Goal: Check status: Check status

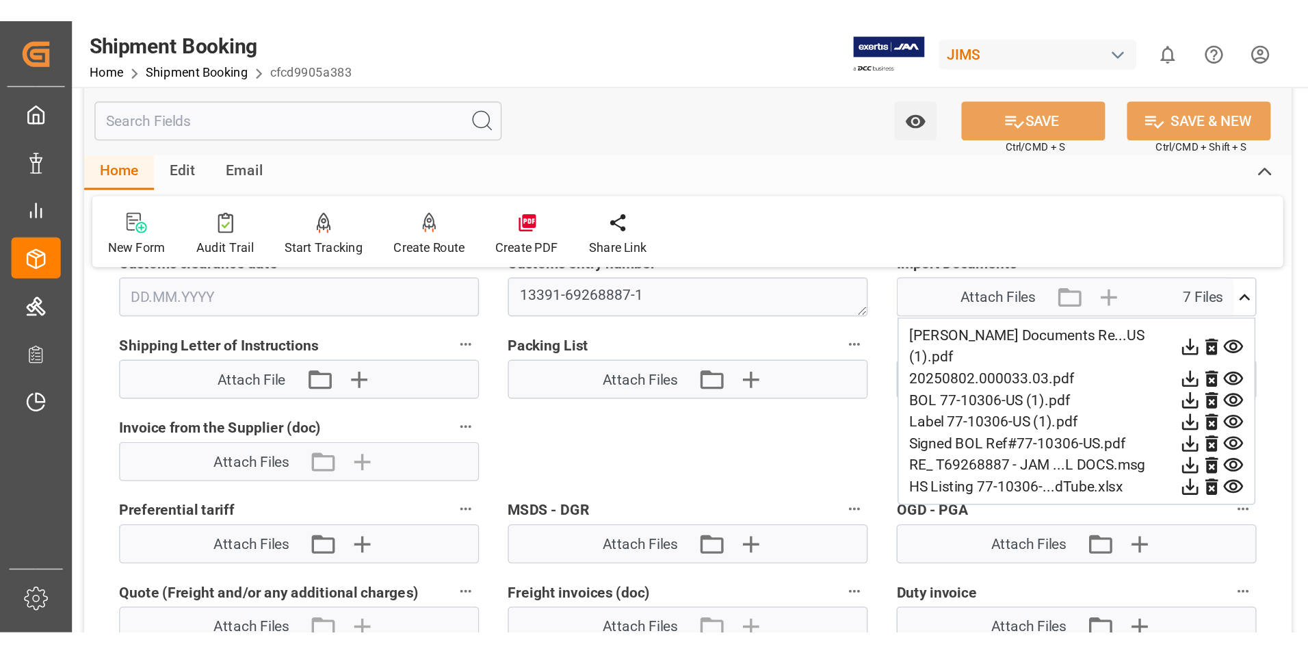
scroll to position [684, 0]
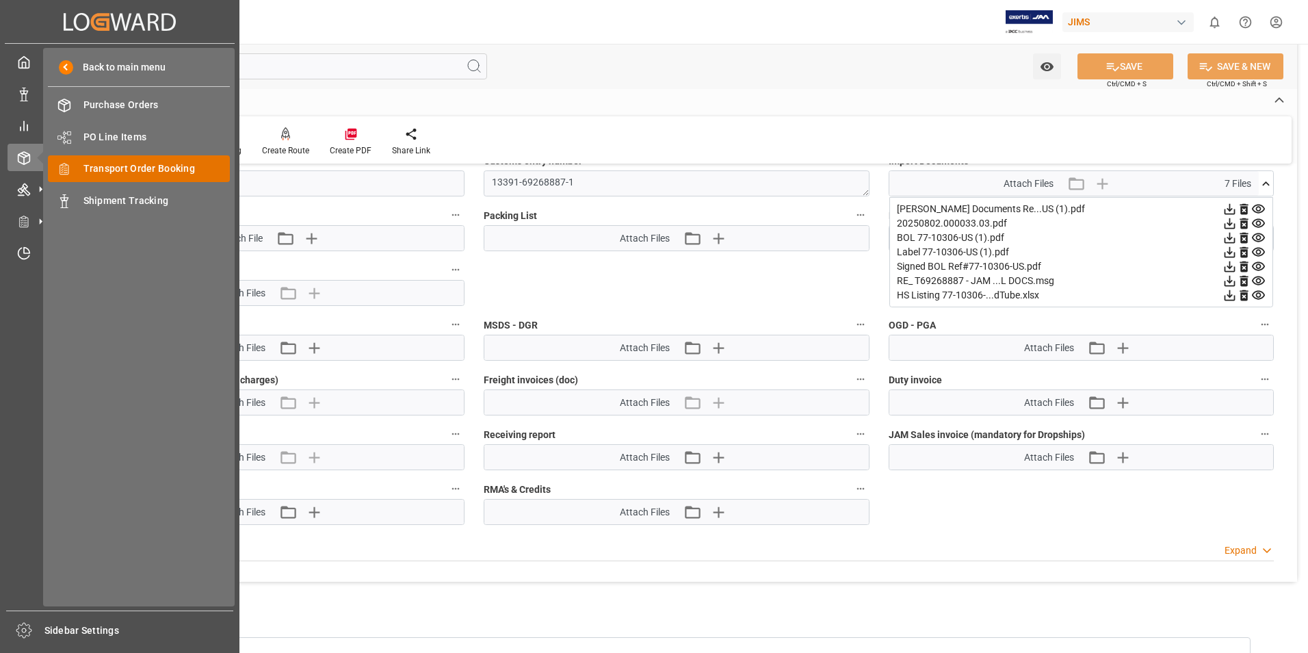
click at [114, 177] on div "Transport Order Booking Transport Order Booking" at bounding box center [139, 168] width 182 height 27
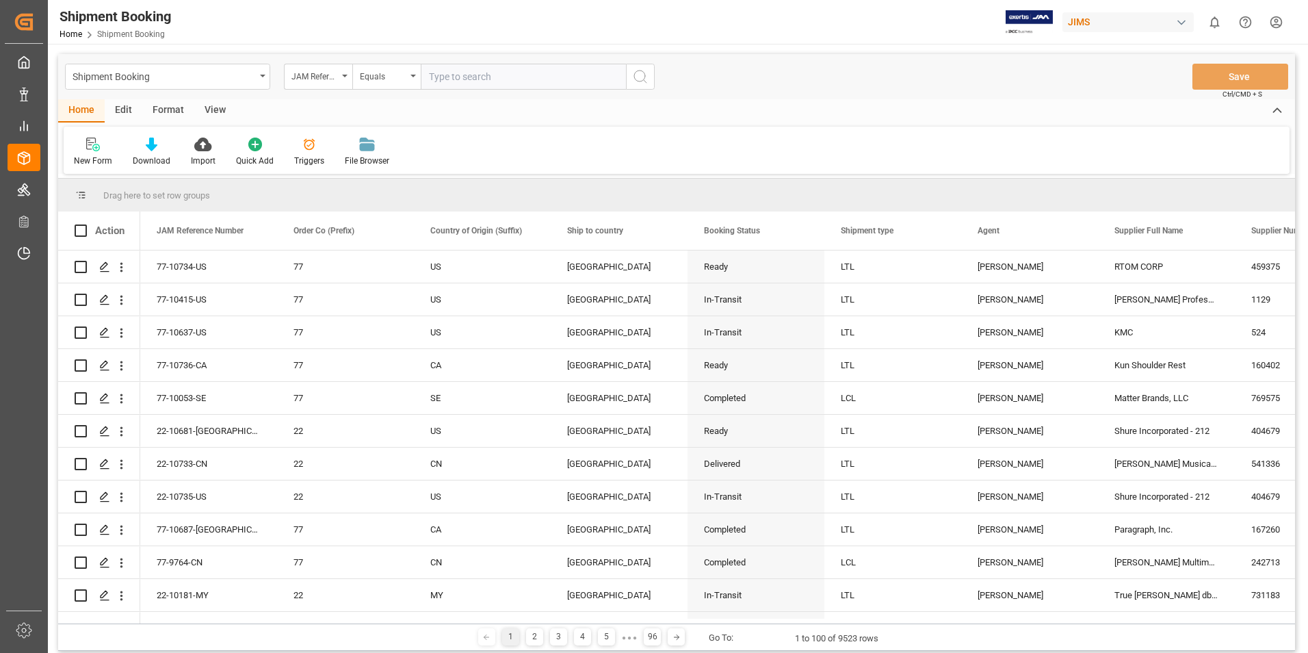
click at [441, 77] on input "text" at bounding box center [523, 77] width 205 height 26
type input "77-10457-US"
click at [642, 76] on icon "search button" at bounding box center [640, 76] width 16 height 16
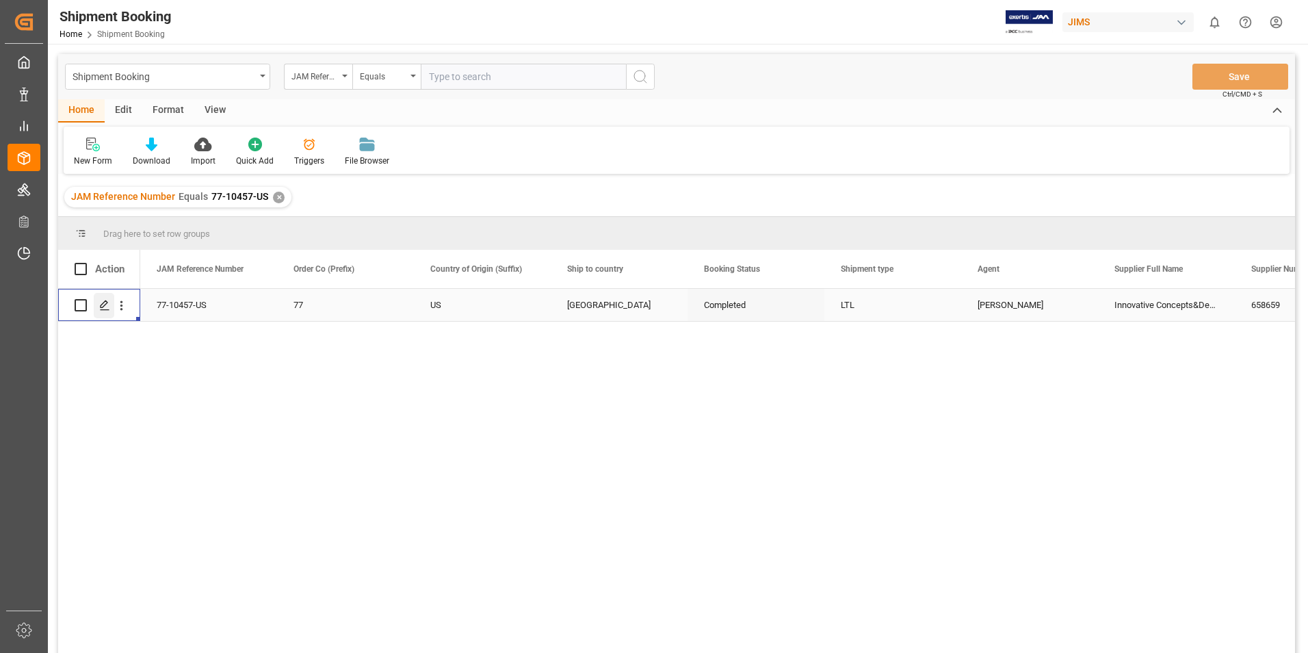
click at [102, 307] on polygon "Press SPACE to select this row." at bounding box center [104, 304] width 7 height 7
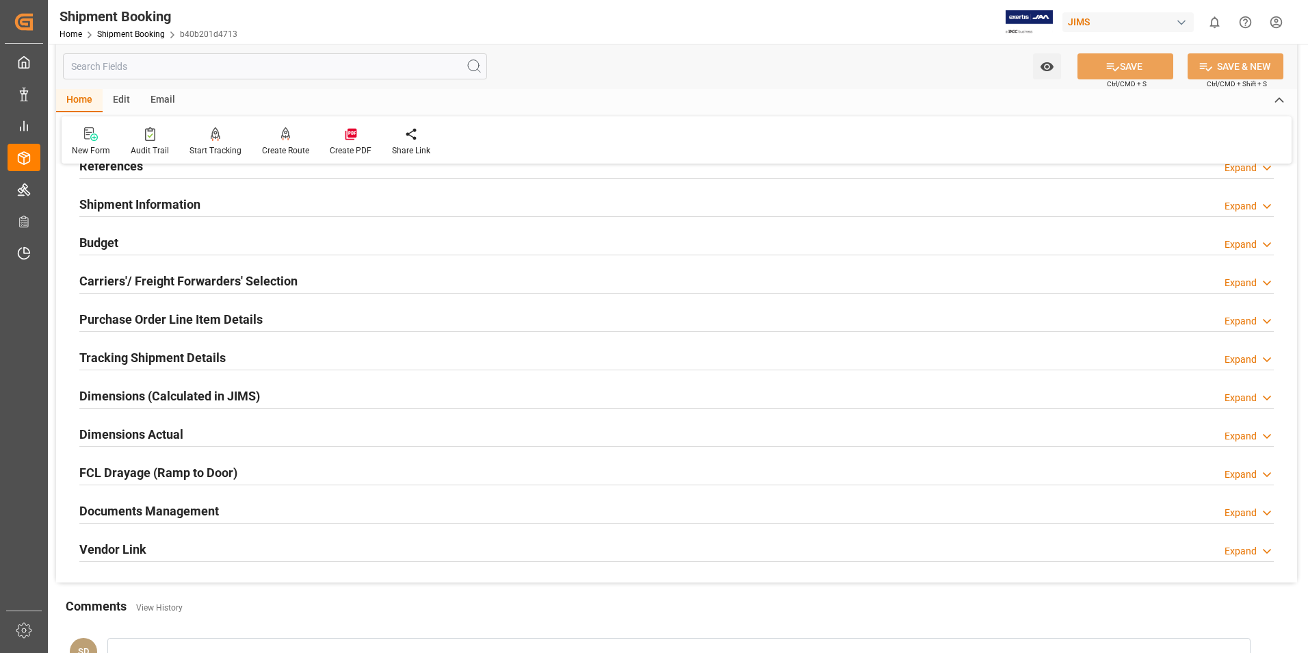
scroll to position [137, 0]
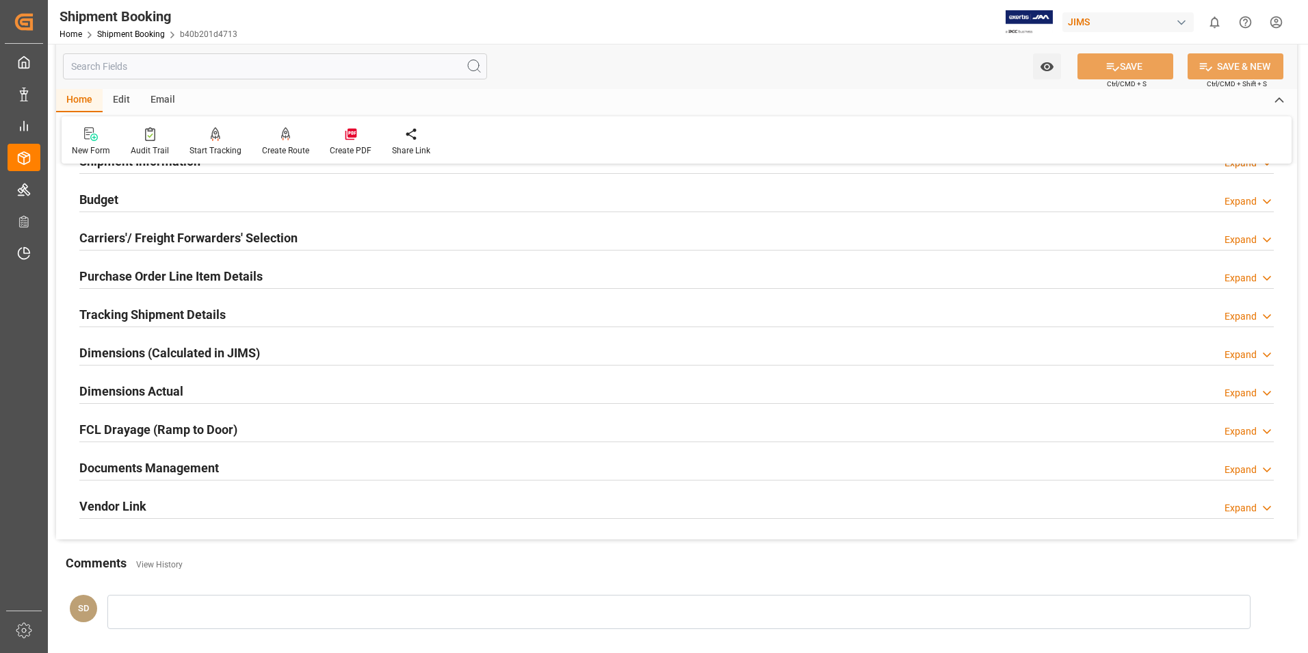
drag, startPoint x: 142, startPoint y: 467, endPoint x: 434, endPoint y: 404, distance: 298.9
click at [142, 406] on h2 "Documents Management" at bounding box center [149, 467] width 140 height 18
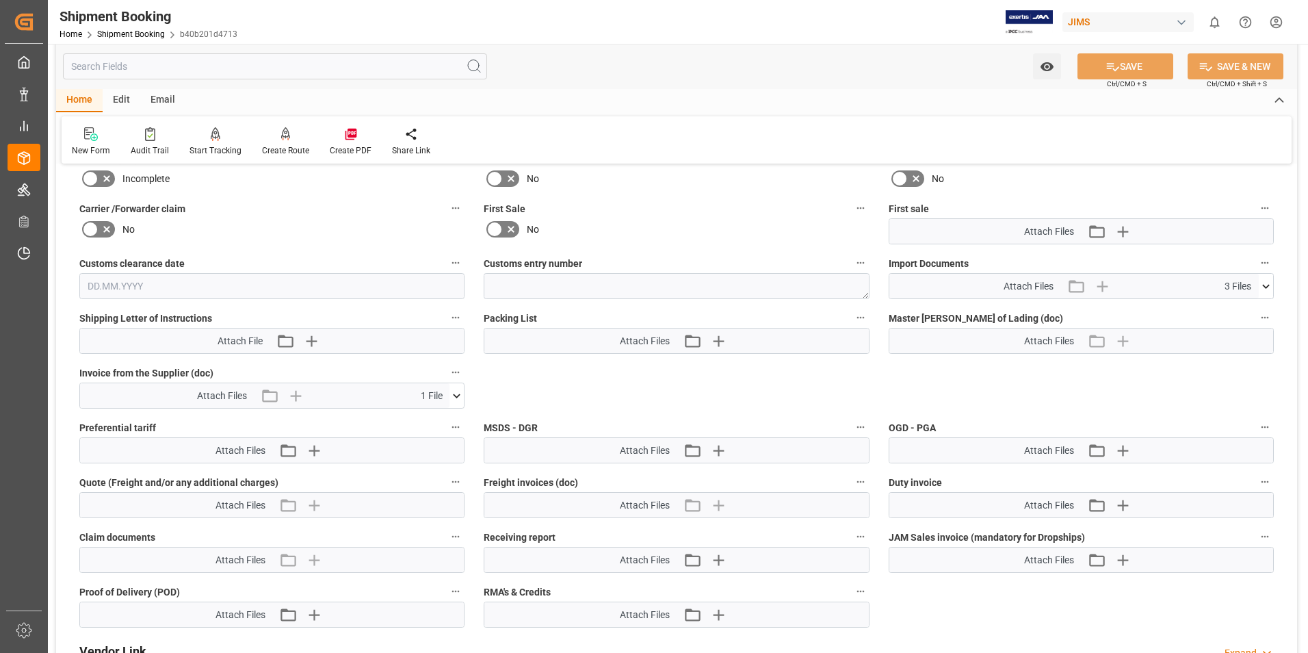
scroll to position [616, 0]
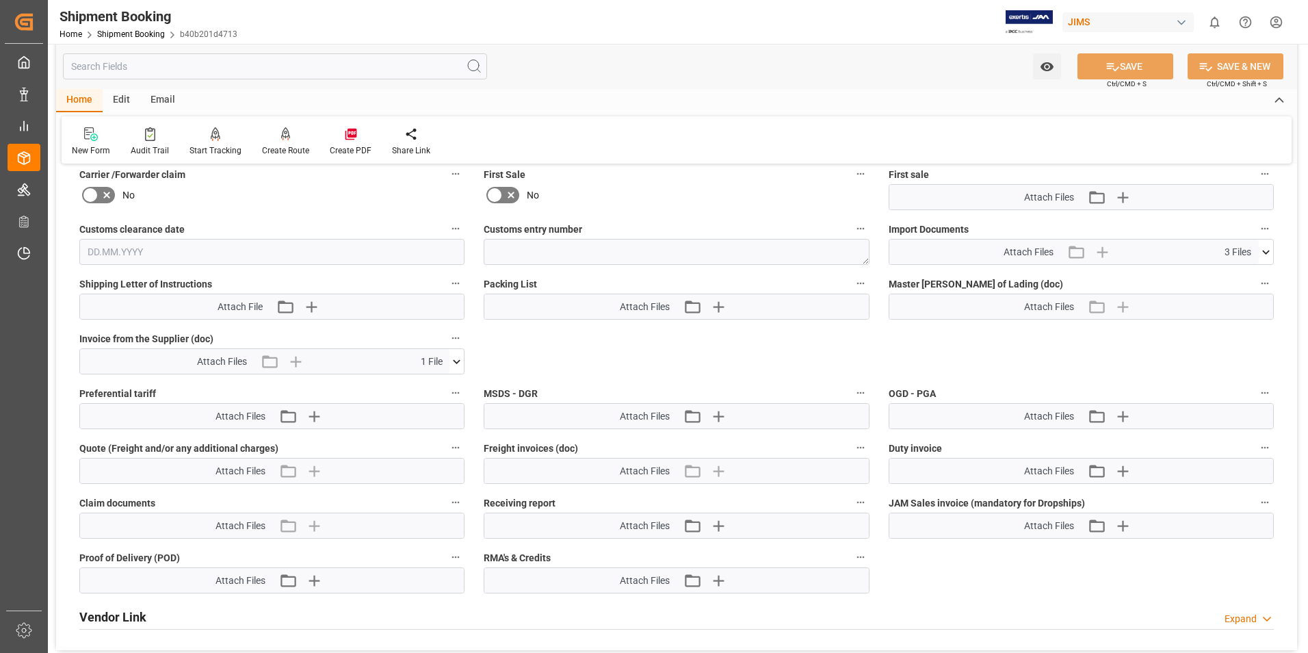
click at [458, 361] on icon at bounding box center [458, 361] width 8 height 4
click at [425, 384] on icon at bounding box center [420, 387] width 14 height 14
